Goal: Information Seeking & Learning: Find specific fact

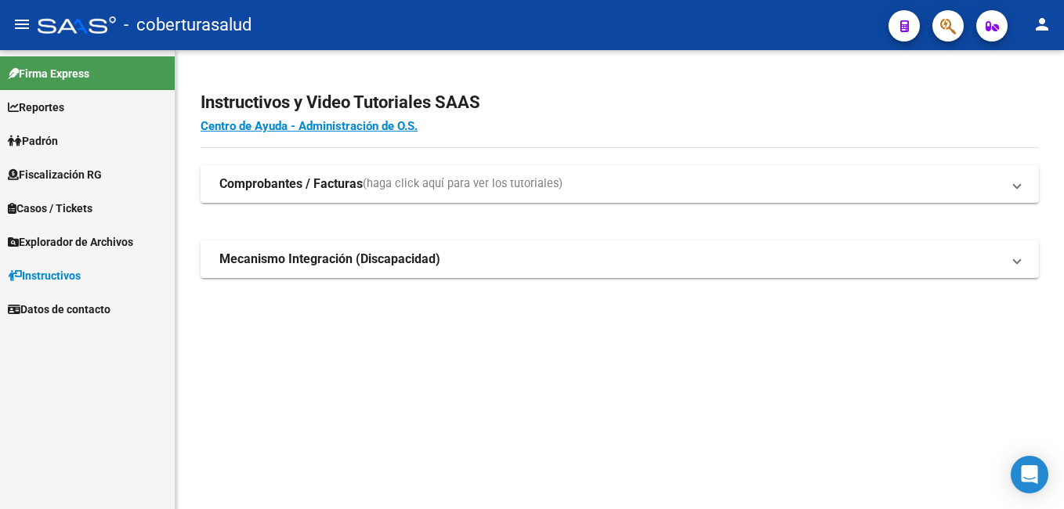
click at [121, 171] on link "Fiscalización RG" at bounding box center [87, 175] width 175 height 34
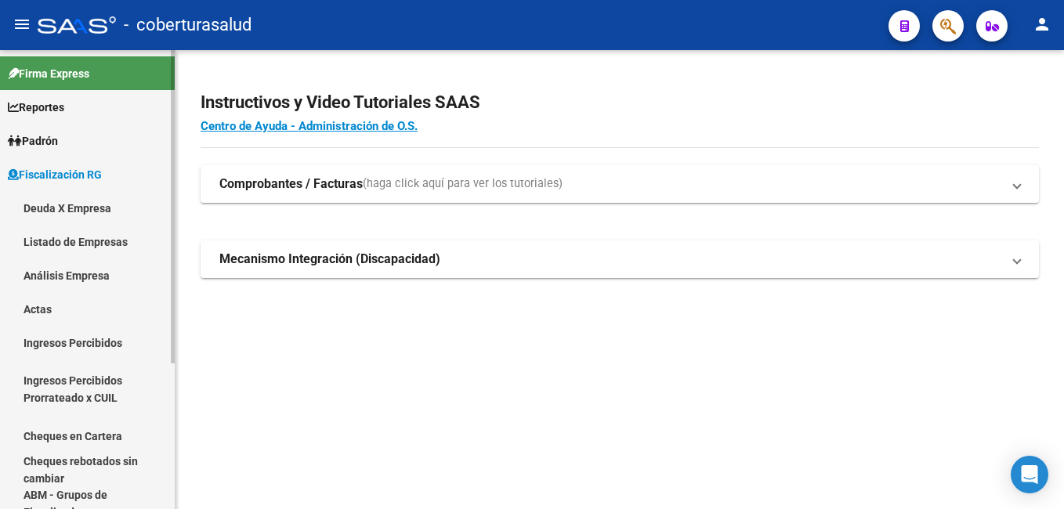
click at [105, 241] on link "Listado de Empresas" at bounding box center [87, 242] width 175 height 34
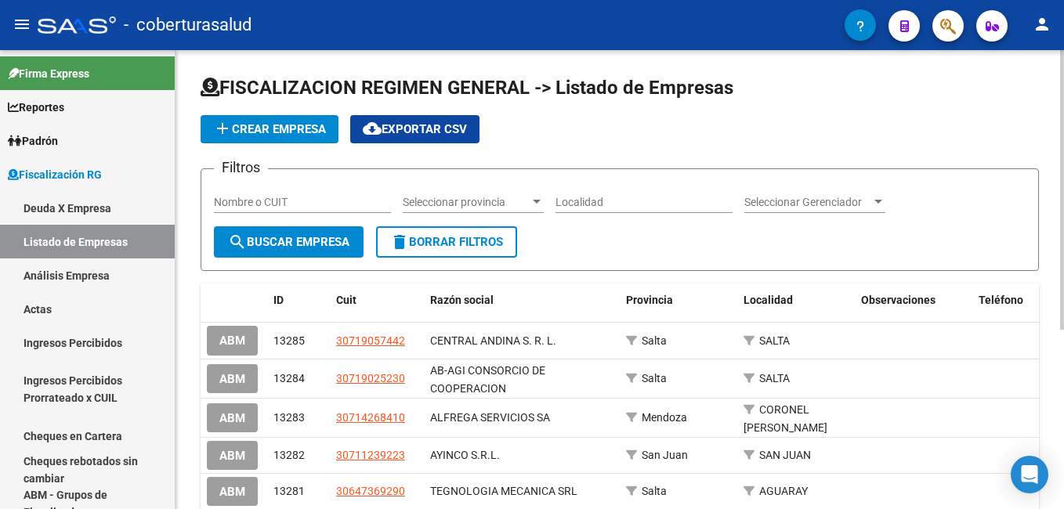
click at [339, 203] on input "Nombre o CUIT" at bounding box center [302, 202] width 177 height 13
paste input "33691776919"
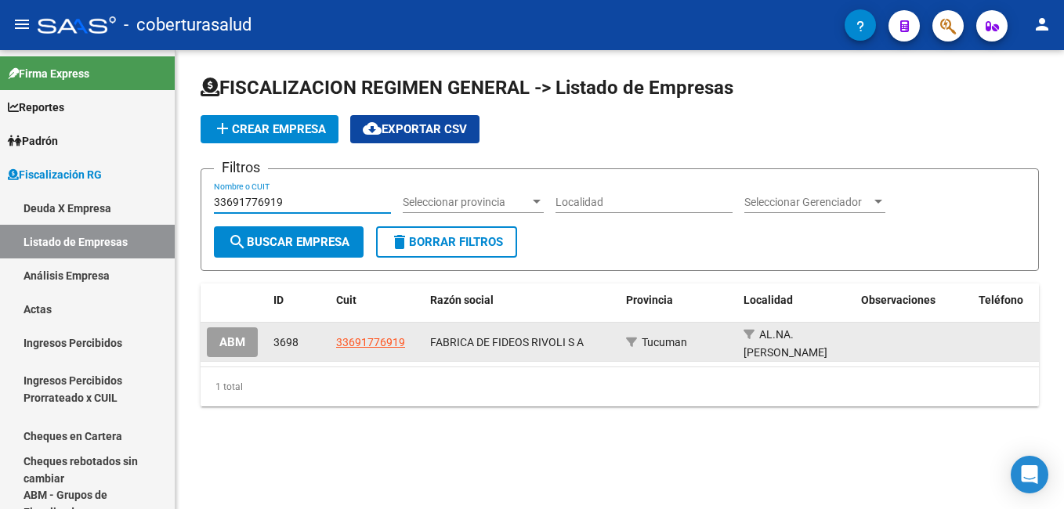
type input "33691776919"
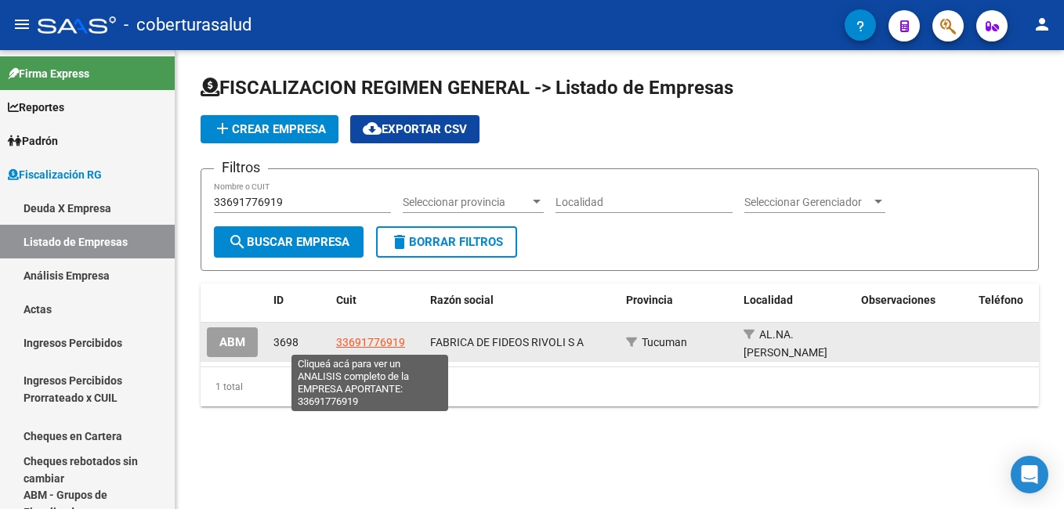
click at [379, 342] on span "33691776919" at bounding box center [370, 342] width 69 height 13
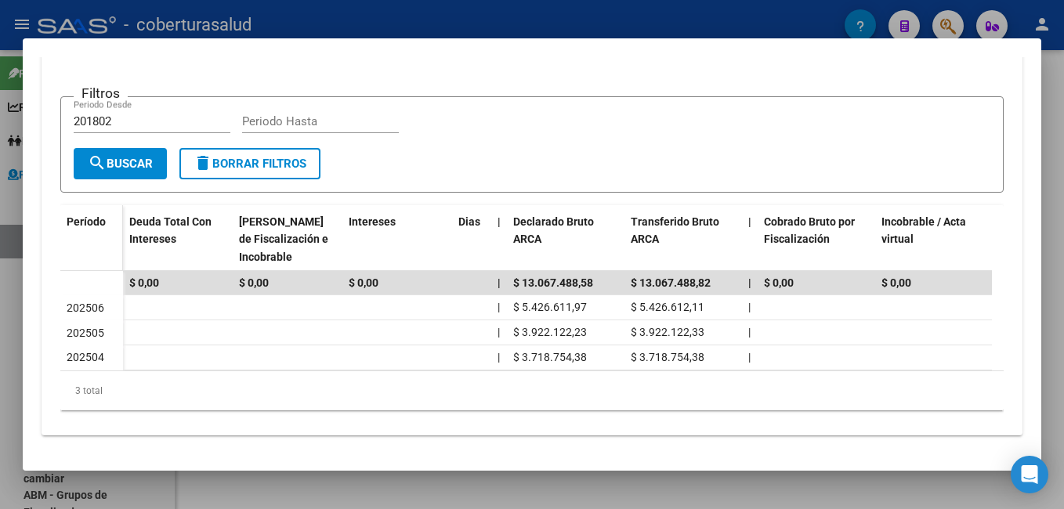
scroll to position [274, 0]
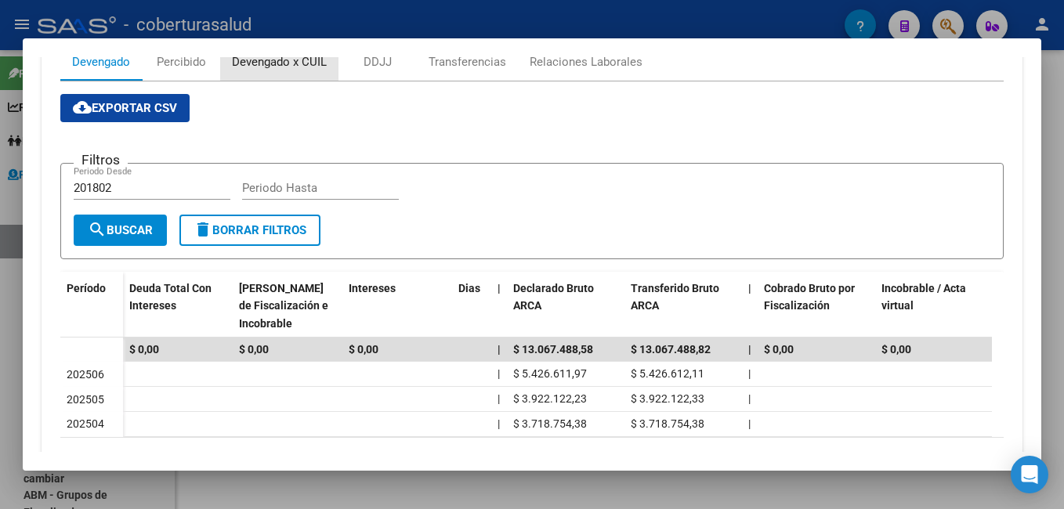
click at [255, 67] on div "Devengado x CUIL" at bounding box center [279, 61] width 95 height 17
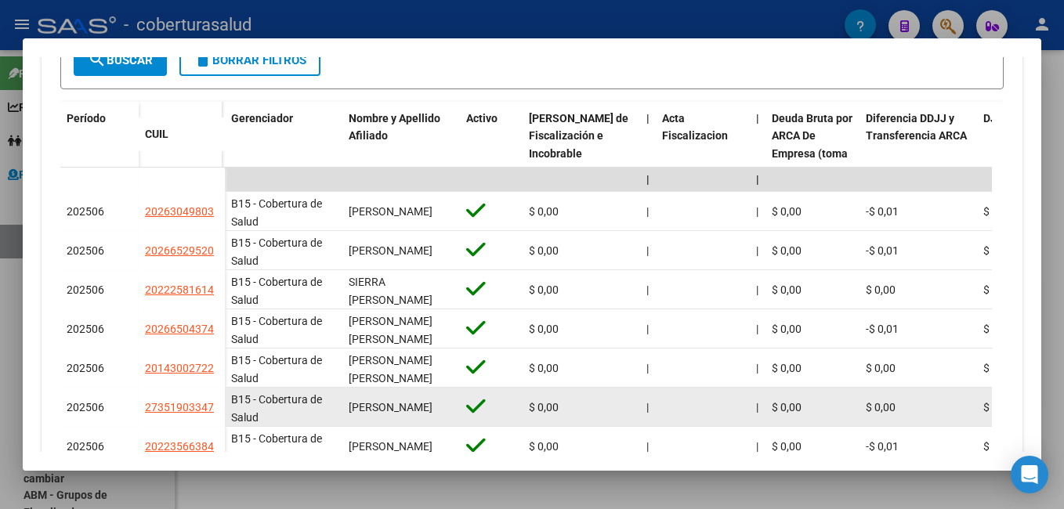
scroll to position [480, 0]
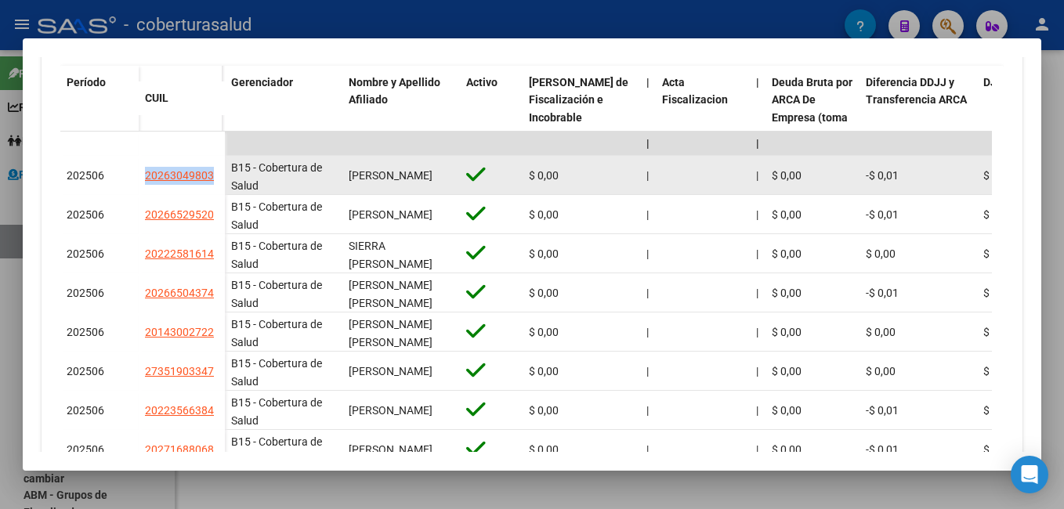
drag, startPoint x: 144, startPoint y: 174, endPoint x: 223, endPoint y: 190, distance: 80.7
click at [222, 180] on datatable-body-cell "20263049803" at bounding box center [182, 175] width 86 height 39
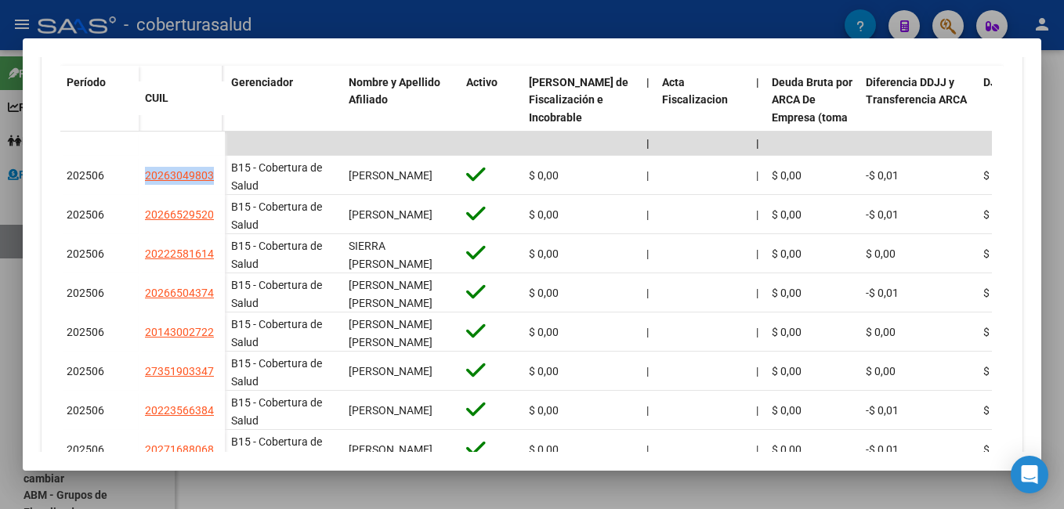
copy span "20263049803"
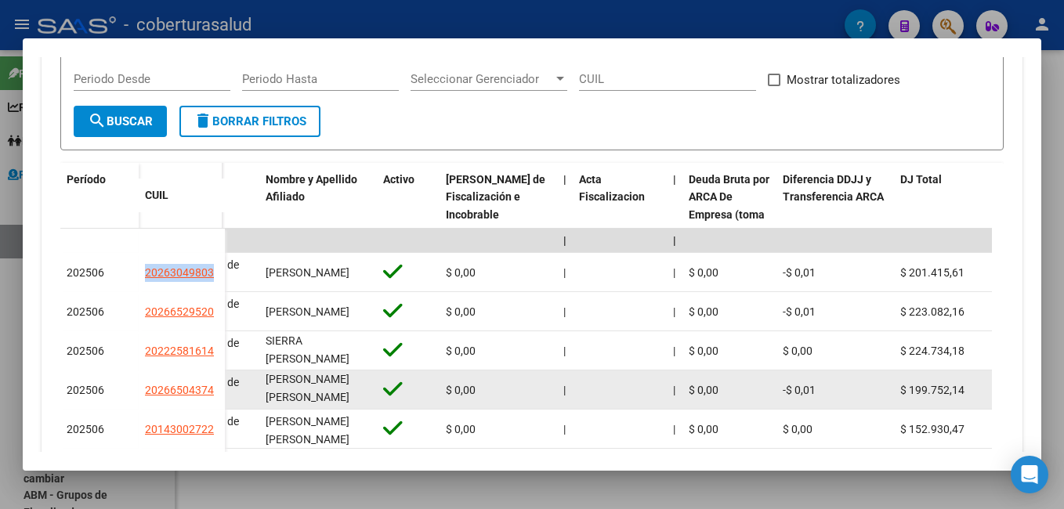
scroll to position [357, 0]
